Goal: Task Accomplishment & Management: Manage account settings

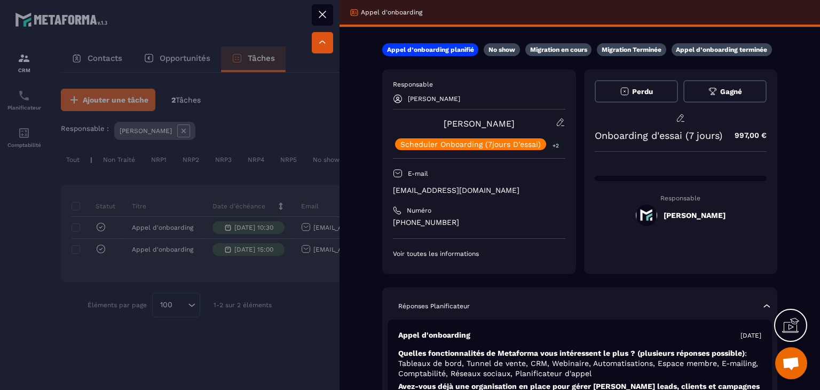
click at [325, 15] on icon at bounding box center [322, 14] width 13 height 13
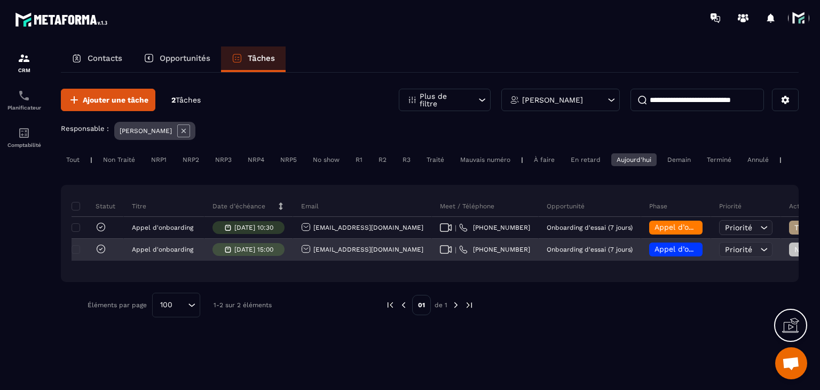
click at [440, 254] on icon at bounding box center [446, 249] width 12 height 9
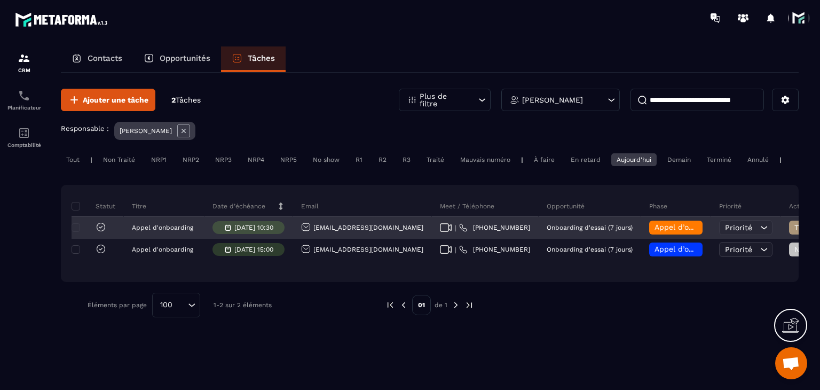
click at [655, 231] on span "Appel d’onboarding terminée" at bounding box center [708, 227] width 107 height 9
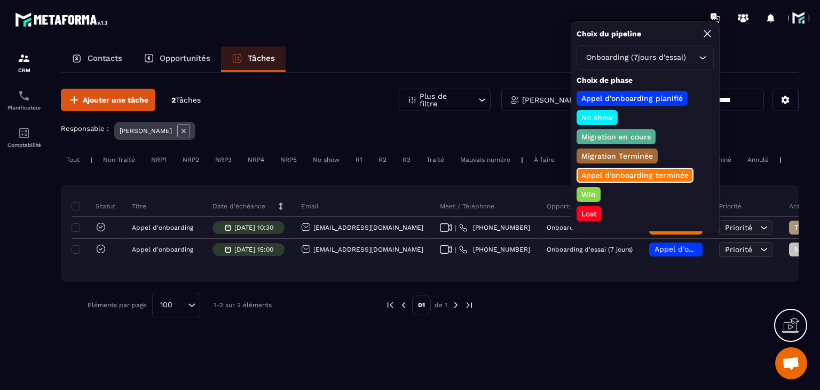
click at [626, 282] on div "Statut Titre Date d’échéance Email Meet / Téléphone Opportunité Phase Priorité …" at bounding box center [430, 233] width 738 height 97
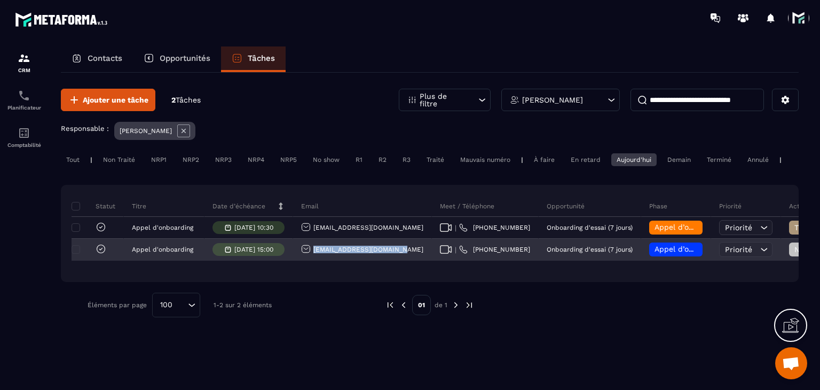
drag, startPoint x: 397, startPoint y: 256, endPoint x: 311, endPoint y: 261, distance: 85.6
click at [311, 261] on div "[EMAIL_ADDRESS][DOMAIN_NAME]" at bounding box center [362, 249] width 139 height 21
copy p "[EMAIL_ADDRESS][DOMAIN_NAME]"
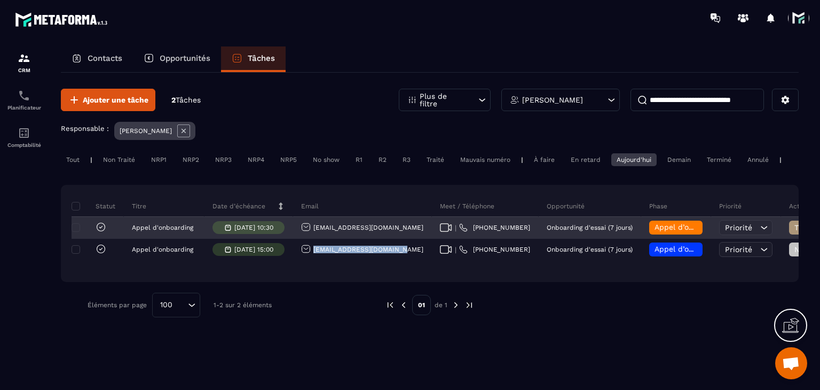
copy p "[EMAIL_ADDRESS][DOMAIN_NAME]"
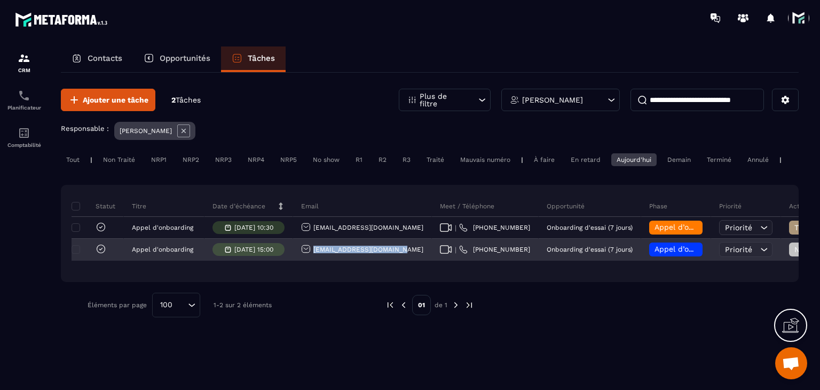
drag, startPoint x: 372, startPoint y: 266, endPoint x: 363, endPoint y: 259, distance: 11.4
click at [372, 261] on div "[EMAIL_ADDRESS][DOMAIN_NAME]" at bounding box center [362, 249] width 139 height 21
click at [363, 255] on div "[EMAIL_ADDRESS][DOMAIN_NAME]" at bounding box center [362, 249] width 122 height 11
